Goal: Navigation & Orientation: Find specific page/section

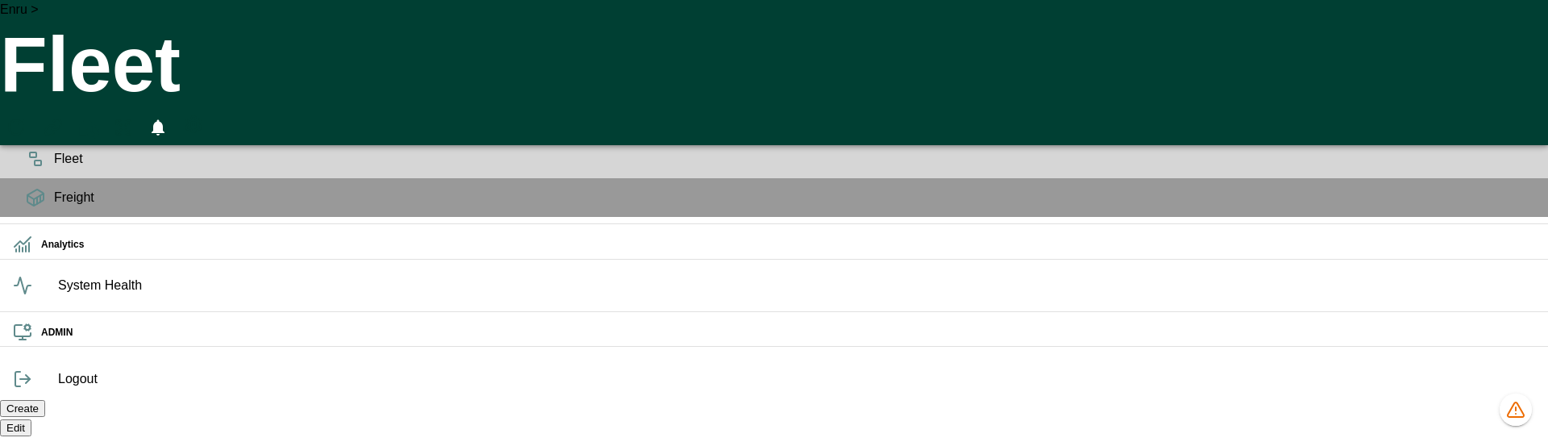
scroll to position [0, 31893]
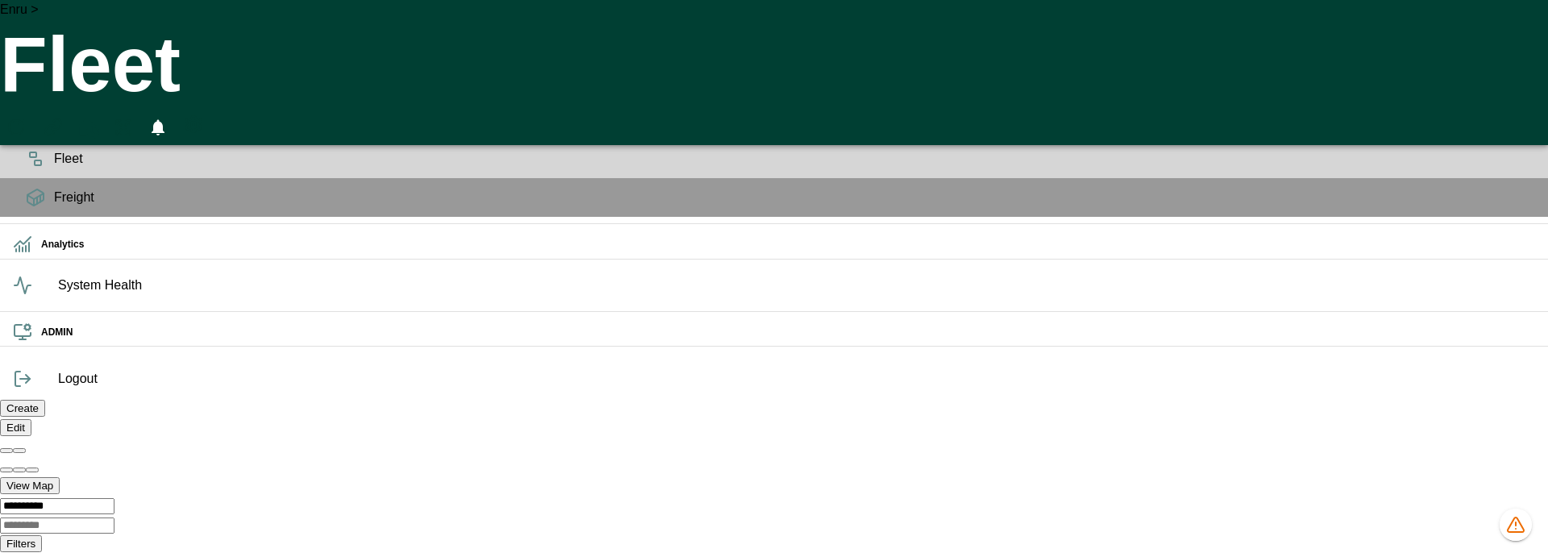
scroll to position [0, 44650]
